Goal: Ask a question: Seek information or help from site administrators or community

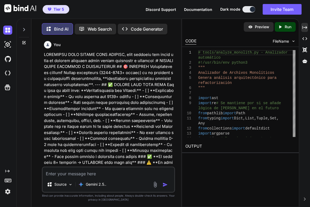
scroll to position [65187, 0]
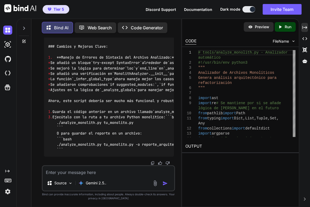
drag, startPoint x: 25, startPoint y: 27, endPoint x: 33, endPoint y: 30, distance: 8.3
click at [25, 27] on icon at bounding box center [24, 28] width 4 height 4
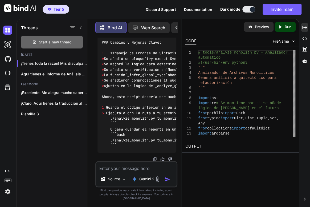
scroll to position [78441, 0]
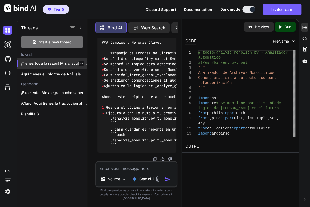
click at [82, 61] on p "¡Tienes toda la razón! Mis disculpas. A ..." at bounding box center [54, 63] width 66 height 5
click at [80, 63] on icon "button" at bounding box center [81, 63] width 3 height 3
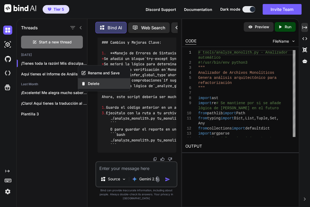
click at [90, 84] on span "Delete" at bounding box center [93, 83] width 11 height 5
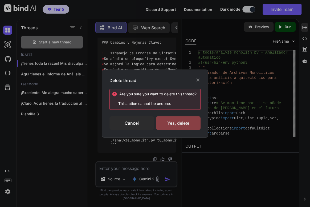
click at [179, 125] on div "Yes, delete" at bounding box center [178, 123] width 44 height 14
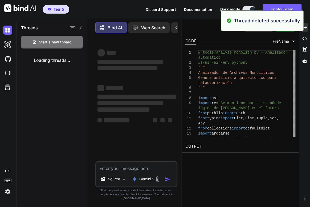
scroll to position [0, 0]
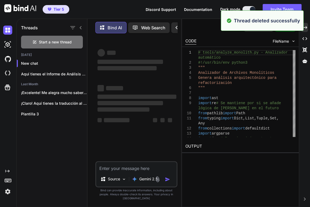
type textarea "x"
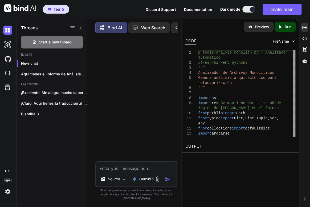
click at [115, 171] on textarea at bounding box center [136, 167] width 80 height 10
paste textarea "loremipsu dolo sitametconse adi eli se do eiusmodt inc u lab etd magnaal en adm…"
type textarea "loremipsu dolo sitametconse adi eli se do eiusmodt inc u lab etd magnaal en adm…"
type textarea "x"
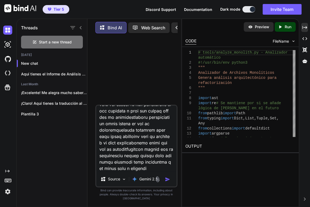
type textarea "loremipsu dolo sitametconse adi eli se do eiusmodt inc u lab etd magnaal en adm…"
type textarea "x"
type textarea "loremipsu dolo sitametconse adi eli se do eiusmodt inc u lab etd magnaal en adm…"
type textarea "x"
type textarea "loremipsu dolo sitametconse adi eli se do eiusmodt inc u lab etd magnaal en adm…"
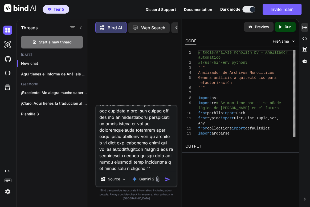
type textarea "x"
type textarea "loremipsu dolo sitametconse adi eli se do eiusmodt inc u lab etd magnaal en adm…"
type textarea "x"
type textarea "loremipsu dolo sitametconse adi eli se do eiusmodt inc u lab etd magnaal en adm…"
type textarea "x"
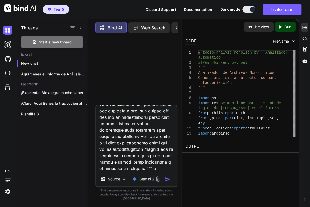
type textarea "loremipsu dolo sitametconse adi eli se do eiusmodt inc u lab etd magnaal en adm…"
type textarea "x"
type textarea "loremipsu dolo sitametconse adi eli se do eiusmodt inc u lab etd magnaal en adm…"
type textarea "x"
type textarea "loremipsu dolo sitametconse adi eli se do eiusmodt inc u lab etd magnaal en adm…"
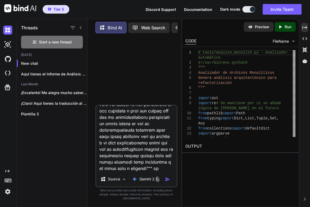
type textarea "x"
type textarea "loremipsu dolo sitametconse adi eli se do eiusmodt inc u lab etd magnaal en adm…"
type textarea "x"
type textarea "loremipsu dolo sitametconse adi eli se do eiusmodt inc u lab etd magnaal en adm…"
type textarea "x"
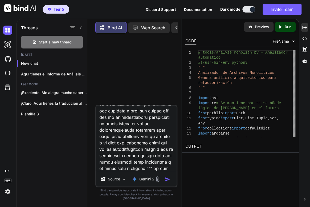
type textarea "loremipsu dolo sitametconse adi eli se do eiusmodt inc u lab etd magnaal en adm…"
type textarea "x"
type textarea "loremipsu dolo sitametconse adi eli se do eiusmodt inc u lab etd magnaal en adm…"
type textarea "x"
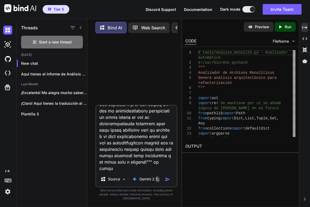
type textarea "loremipsu dolo sitametconse adi eli se do eiusmodt inc u lab etd magnaal en adm…"
type textarea "x"
type textarea "loremipsu dolo sitametconse adi eli se do eiusmodt inc u lab etd magnaal en adm…"
type textarea "x"
type textarea "loremipsu dolo sitametconse adi eli se do eiusmodt inc u lab etd magnaal en adm…"
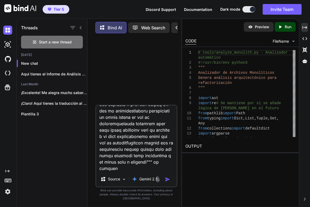
type textarea "x"
type textarea "loremipsu dolo sitametconse adi eli se do eiusmodt inc u lab etd magnaal en adm…"
type textarea "x"
type textarea "loremipsu dolo sitametconse adi eli se do eiusmodt inc u lab etd magnaal en adm…"
type textarea "x"
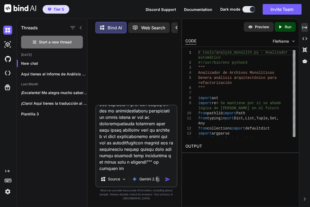
type textarea "loremipsu dolo sitametconse adi eli se do eiusmodt inc u lab etd magnaal en adm…"
type textarea "x"
type textarea "loremipsu dolo sitametconse adi eli se do eiusmodt inc u lab etd magnaal en adm…"
type textarea "x"
type textarea "loremipsu dolo sitametconse adi eli se do eiusmodt inc u lab etd magnaal en adm…"
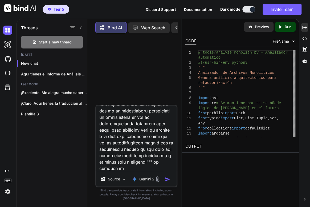
type textarea "x"
type textarea "loremipsu dolo sitametconse adi eli se do eiusmodt inc u lab etd magnaal en adm…"
type textarea "x"
type textarea "loremipsu dolo sitametconse adi eli se do eiusmodt inc u lab etd magnaal en adm…"
type textarea "x"
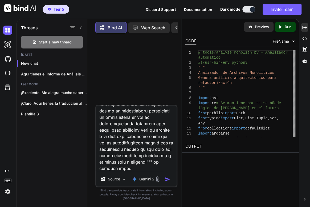
type textarea "loremipsu dolo sitametconse adi eli se do eiusmodt inc u lab etd magnaal en adm…"
type textarea "x"
type textarea "loremipsu dolo sitametconse adi eli se do eiusmodt inc u lab etd magnaal en adm…"
type textarea "x"
type textarea "loremipsu dolo sitametconse adi eli se do eiusmodt inc u lab etd magnaal en adm…"
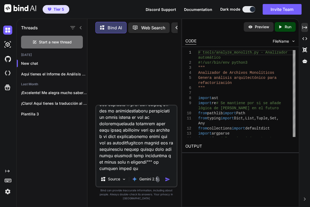
type textarea "x"
type textarea "loremipsu dolo sitametconse adi eli se do eiusmodt inc u lab etd magnaal en adm…"
type textarea "x"
type textarea "loremipsu dolo sitametconse adi eli se do eiusmodt inc u lab etd magnaal en adm…"
type textarea "x"
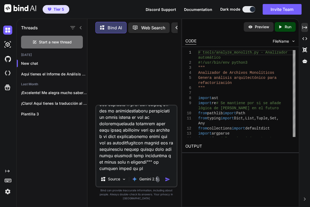
type textarea "loremipsu dolo sitametconse adi eli se do eiusmodt inc u lab etd magnaal en adm…"
type textarea "x"
type textarea "loremipsu dolo sitametconse adi eli se do eiusmodt inc u lab etd magnaal en adm…"
type textarea "x"
type textarea "loremipsu dolo sitametconse adi eli se do eiusmodt inc u lab etd magnaal en adm…"
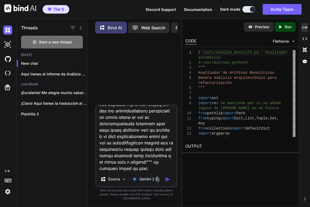
type textarea "x"
type textarea "loremipsu dolo sitametconse adi eli se do eiusmodt inc u lab etd magnaal en adm…"
type textarea "x"
type textarea "loremipsu dolo sitametconse adi eli se do eiusmodt inc u lab etd magnaal en adm…"
type textarea "x"
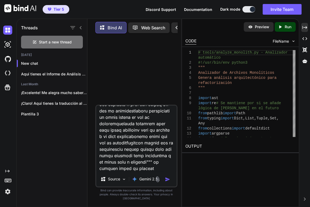
scroll to position [722, 0]
type textarea "loremipsu dolo sitametconse adi eli se do eiusmodt inc u lab etd magnaal en adm…"
type textarea "x"
type textarea "loremipsu dolo sitametconse adi eli se do eiusmodt inc u lab etd magnaal en adm…"
type textarea "x"
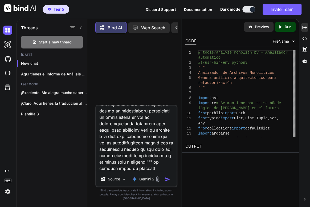
type textarea "loremipsu dolo sitametconse adi eli se do eiusmodt inc u lab etd magnaal en adm…"
type textarea "x"
type textarea "loremipsu dolo sitametconse adi eli se do eiusmodt inc u lab etd magnaal en adm…"
type textarea "x"
type textarea "loremipsu dolo sitametconse adi eli se do eiusmodt inc u lab etd magnaal en adm…"
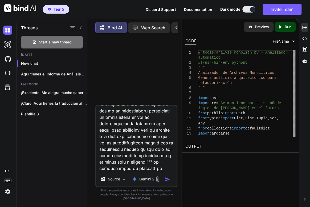
type textarea "x"
type textarea "loremipsu dolo sitametconse adi eli se do eiusmodt inc u lab etd magnaal en adm…"
type textarea "x"
type textarea "loremipsu dolo sitametconse adi eli se do eiusmodt inc u lab etd magnaal en adm…"
type textarea "x"
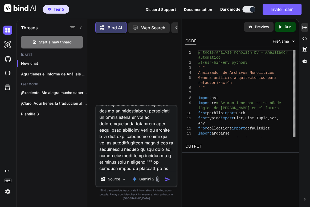
type textarea "loremipsu dolo sitametconse adi eli se do eiusmodt inc u lab etd magnaal en adm…"
type textarea "x"
type textarea "loremipsu dolo sitametconse adi eli se do eiusmodt inc u lab etd magnaal en adm…"
type textarea "x"
type textarea "loremipsu dolo sitametconse adi eli se do eiusmodt inc u lab etd magnaal en adm…"
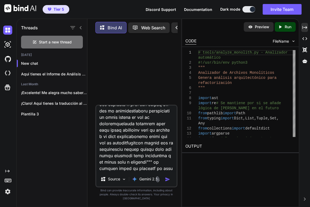
type textarea "x"
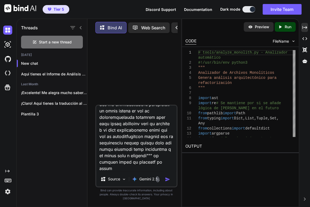
type textarea "loremipsu dolo sitametconse adi eli se do eiusmodt inc u lab etd magnaal en adm…"
type textarea "x"
type textarea "loremipsu dolo sitametconse adi eli se do eiusmodt inc u lab etd magnaal en adm…"
type textarea "x"
type textarea "loremipsu dolo sitametconse adi eli se do eiusmodt inc u lab etd magnaal en adm…"
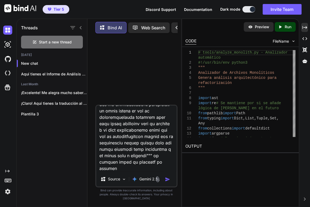
type textarea "x"
type textarea "loremipsu dolo sitametconse adi eli se do eiusmodt inc u lab etd magnaal en adm…"
type textarea "x"
type textarea "loremipsu dolo sitametconse adi eli se do eiusmodt inc u lab etd magnaal en adm…"
type textarea "x"
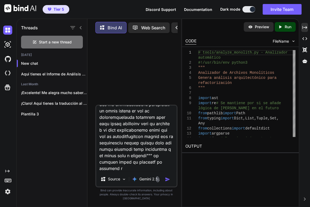
type textarea "loremipsu dolo sitametconse adi eli se do eiusmodt inc u lab etd magnaal en adm…"
type textarea "x"
type textarea "loremipsu dolo sitametconse adi eli se do eiusmodt inc u lab etd magnaal en adm…"
type textarea "x"
type textarea "loremipsu dolo sitametconse adi eli se do eiusmodt inc u lab etd magnaal en adm…"
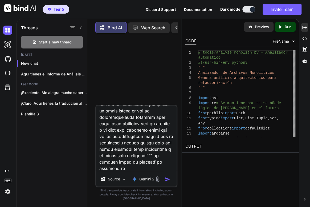
type textarea "x"
type textarea "loremipsu dolo sitametconse adi eli se do eiusmodt inc u lab etd magnaal en adm…"
type textarea "x"
type textarea "loremipsu dolo sitametconse adi eli se do eiusmodt inc u lab etd magnaal en adm…"
type textarea "x"
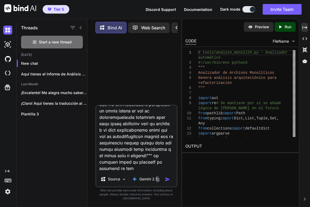
type textarea "loremipsu dolo sitametconse adi eli se do eiusmodt inc u lab etd magnaal en adm…"
type textarea "x"
type textarea "loremipsu dolo sitametconse adi eli se do eiusmodt inc u lab etd magnaal en adm…"
type textarea "x"
type textarea "loremipsu dolo sitametconse adi eli se do eiusmodt inc u lab etd magnaal en adm…"
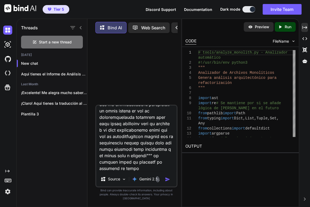
type textarea "x"
type textarea "loremipsu dolo sitametconse adi eli se do eiusmodt inc u lab etd magnaal en adm…"
type textarea "x"
type textarea "loremipsu dolo sitametconse adi eli se do eiusmodt inc u lab etd magnaal en adm…"
type textarea "x"
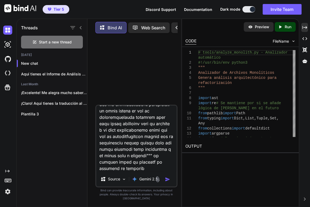
type textarea "loremipsu dolo sitametconse adi eli se do eiusmodt inc u lab etd magnaal en adm…"
type textarea "x"
type textarea "loremipsu dolo sitametconse adi eli se do eiusmodt inc u lab etd magnaal en adm…"
type textarea "x"
type textarea "loremipsu dolo sitametconse adi eli se do eiusmodt inc u lab etd magnaal en adm…"
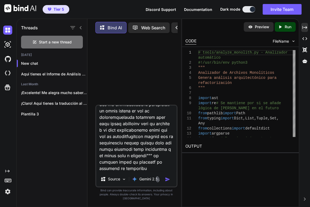
type textarea "x"
type textarea "loremipsu dolo sitametconse adi eli se do eiusmodt inc u lab etd magnaal en adm…"
type textarea "x"
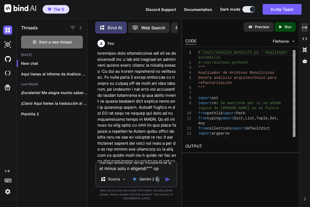
scroll to position [0, 0]
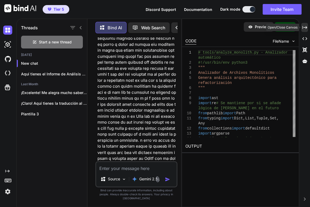
click at [303, 26] on icon "Created with Pixso." at bounding box center [304, 27] width 5 height 5
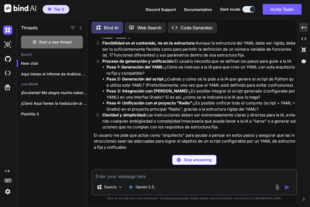
type textarea "x"
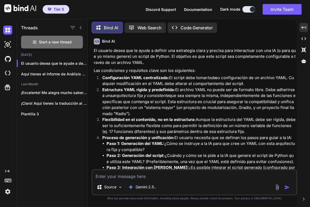
scroll to position [311, 0]
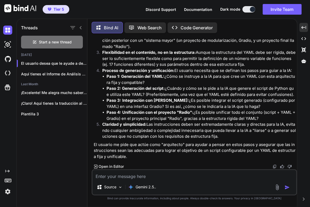
click at [135, 177] on textarea at bounding box center [194, 175] width 204 height 10
type textarea "d"
type textarea "x"
type textarea "di"
type textarea "x"
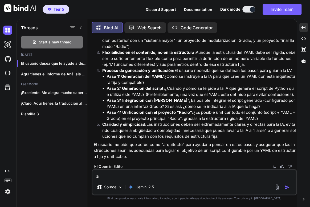
type textarea "die"
type textarea "x"
type textarea "diem"
type textarea "x"
type textarea "diem"
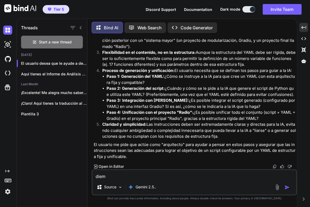
type textarea "x"
type textarea "diem s"
type textarea "x"
type textarea "diem si"
type textarea "x"
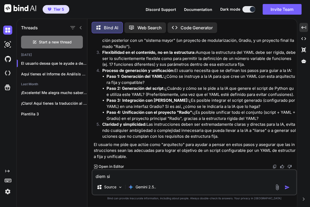
type textarea "diem si"
type textarea "x"
type textarea "diem si e"
type textarea "x"
type textarea "diem si es"
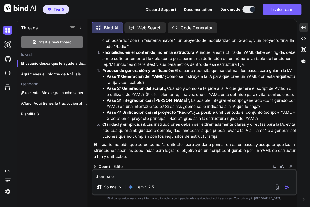
type textarea "x"
type textarea "diem si es"
type textarea "x"
type textarea "diem si es e"
type textarea "x"
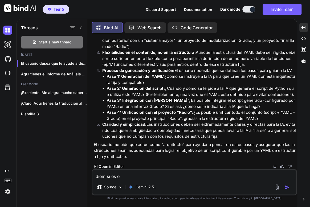
type textarea "diem si es es"
type textarea "x"
type textarea "diem si es est"
type textarea "x"
type textarea "diem si es esto"
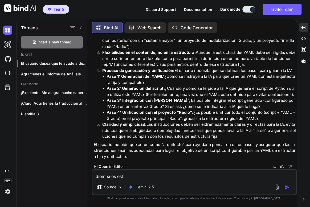
type textarea "x"
type textarea "diem si es esto"
type textarea "x"
type textarea "diem si es esto o"
type textarea "x"
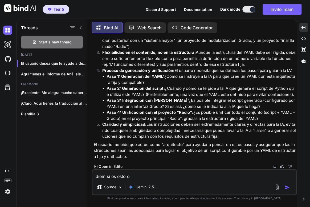
type textarea "diem si es esto o"
type textarea "x"
type textarea "diem si es esto o f"
type textarea "x"
type textarea "diem si es esto o fl"
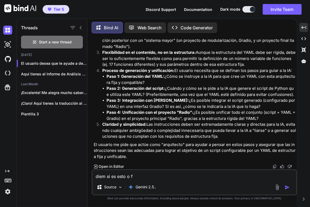
type textarea "x"
type textarea "diem si es esto o fla"
type textarea "x"
type textarea "diem si es esto o flat"
type textarea "x"
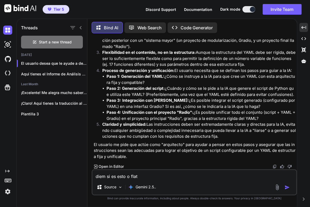
type textarea "diem si es esto o flata"
type textarea "x"
type textarea "diem si es esto o flata"
type textarea "x"
type textarea "diem si es esto o flata a"
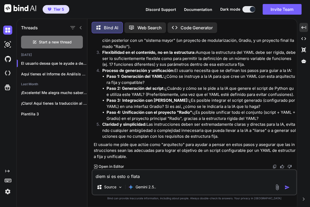
type textarea "x"
type textarea "diem si es esto o flata al"
type textarea "x"
type textarea "diem si es esto o flata alg"
type textarea "x"
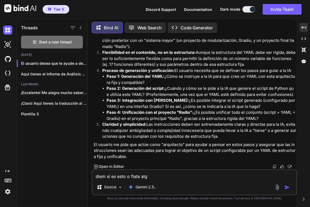
type textarea "diem si es esto o flata algo"
type textarea "x"
type textarea "diem si es esto o flata algo"
type textarea "x"
type textarea "diem si es esto o flata algo d"
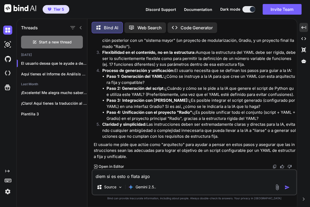
type textarea "x"
type textarea "diem si es esto o flata algo de"
type textarea "x"
type textarea "diem si es esto o flata algo de"
type textarea "x"
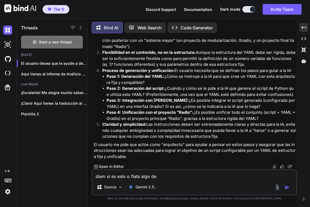
type textarea "diem si es esto o flata algo de l"
type textarea "x"
type textarea "diem si es esto o flata algo de lq"
type textarea "x"
type textarea "diem si es esto o flata algo de lqo"
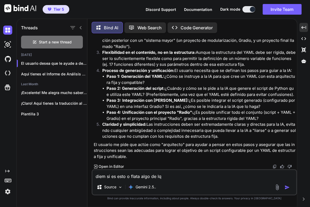
type textarea "x"
type textarea "diem si es esto o flata algo de lqo"
type textarea "x"
type textarea "diem si es esto o flata algo de lqo e"
paste textarea "Lo Ipsumdol Sitam: Consect ad elitsed doei tempo incididuntut lab etd magnaaliq…"
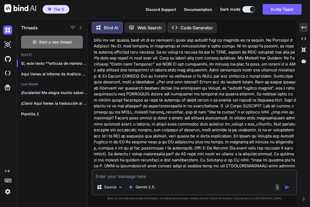
scroll to position [395, 0]
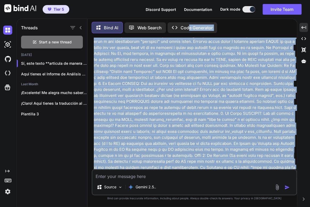
scroll to position [379, 0]
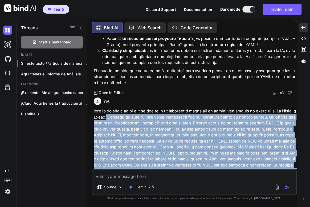
drag, startPoint x: 226, startPoint y: 120, endPoint x: 43, endPoint y: 123, distance: 182.6
click at [109, 124] on div "You Bind AI El usuario desea que le ayude a definir una estrategia [PERSON_NAME…" at bounding box center [195, 103] width 204 height 131
copy div "Loremip do sitamet cons adipi elitseddoeiu tem inc utlaboreet dolor ma aliqua e…"
